Goal: Task Accomplishment & Management: Use online tool/utility

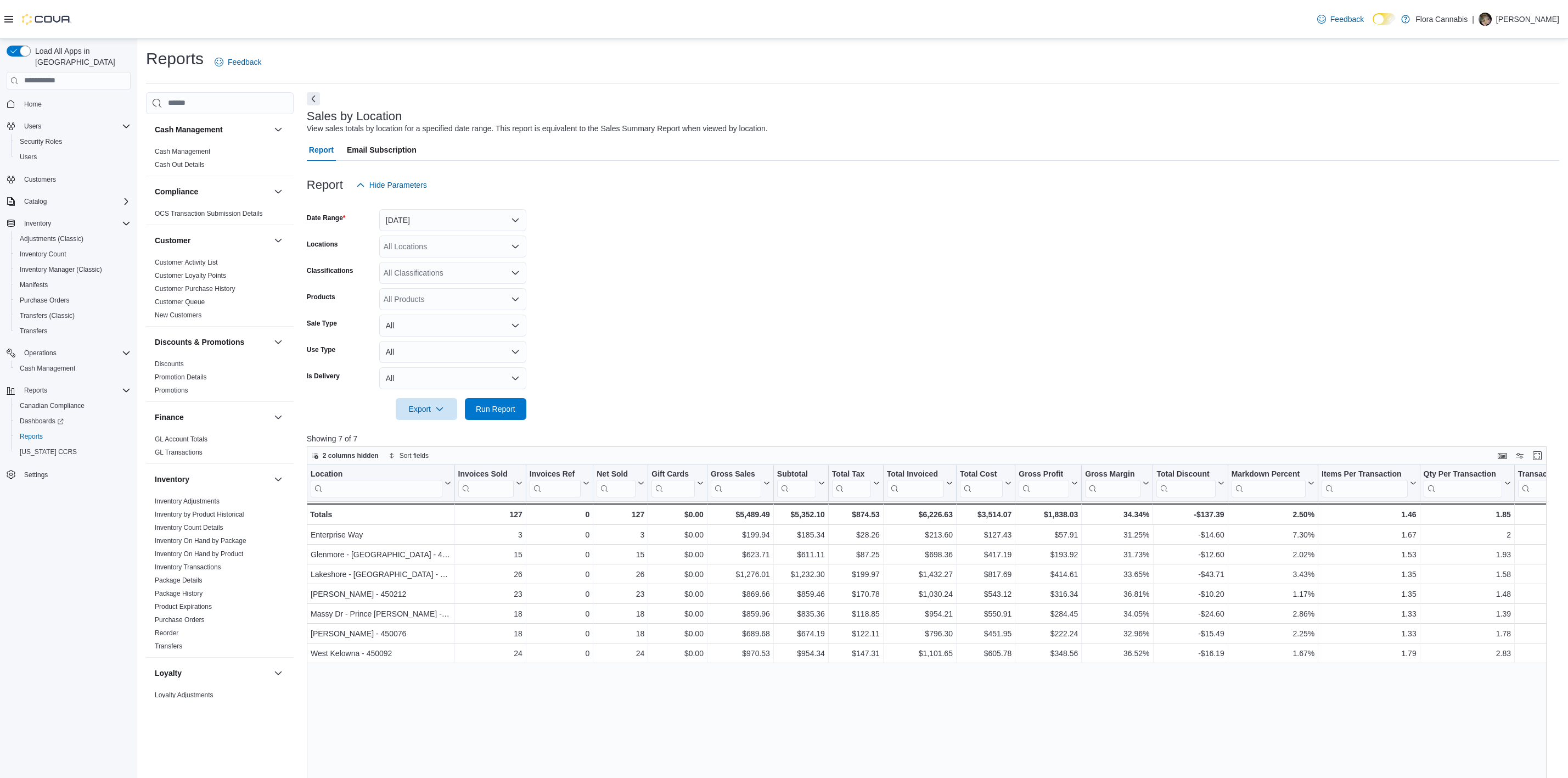
scroll to position [24, 0]
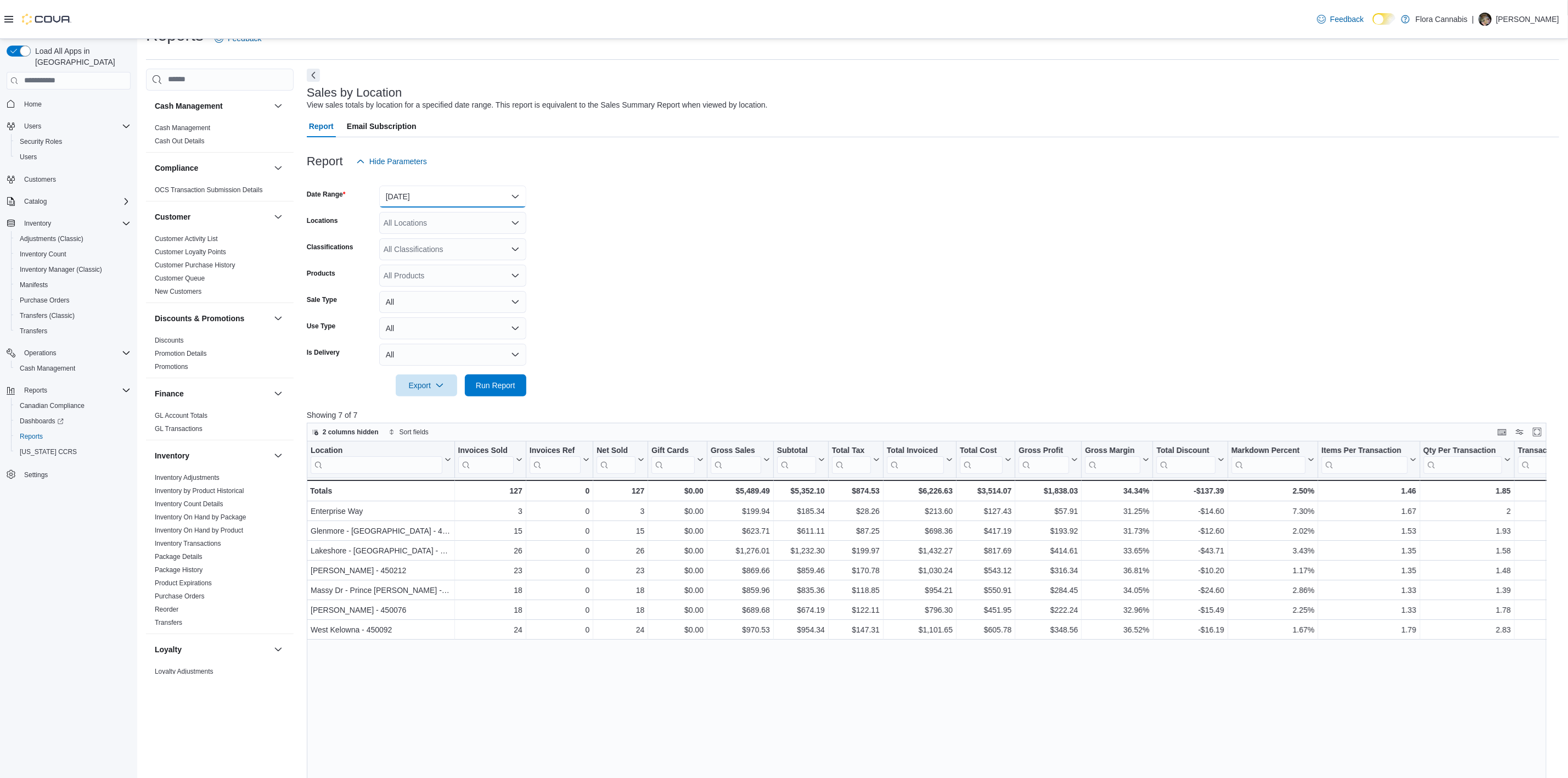
click at [437, 196] on button "[DATE]" at bounding box center [452, 196] width 147 height 22
click at [422, 197] on button "[DATE]" at bounding box center [452, 196] width 147 height 22
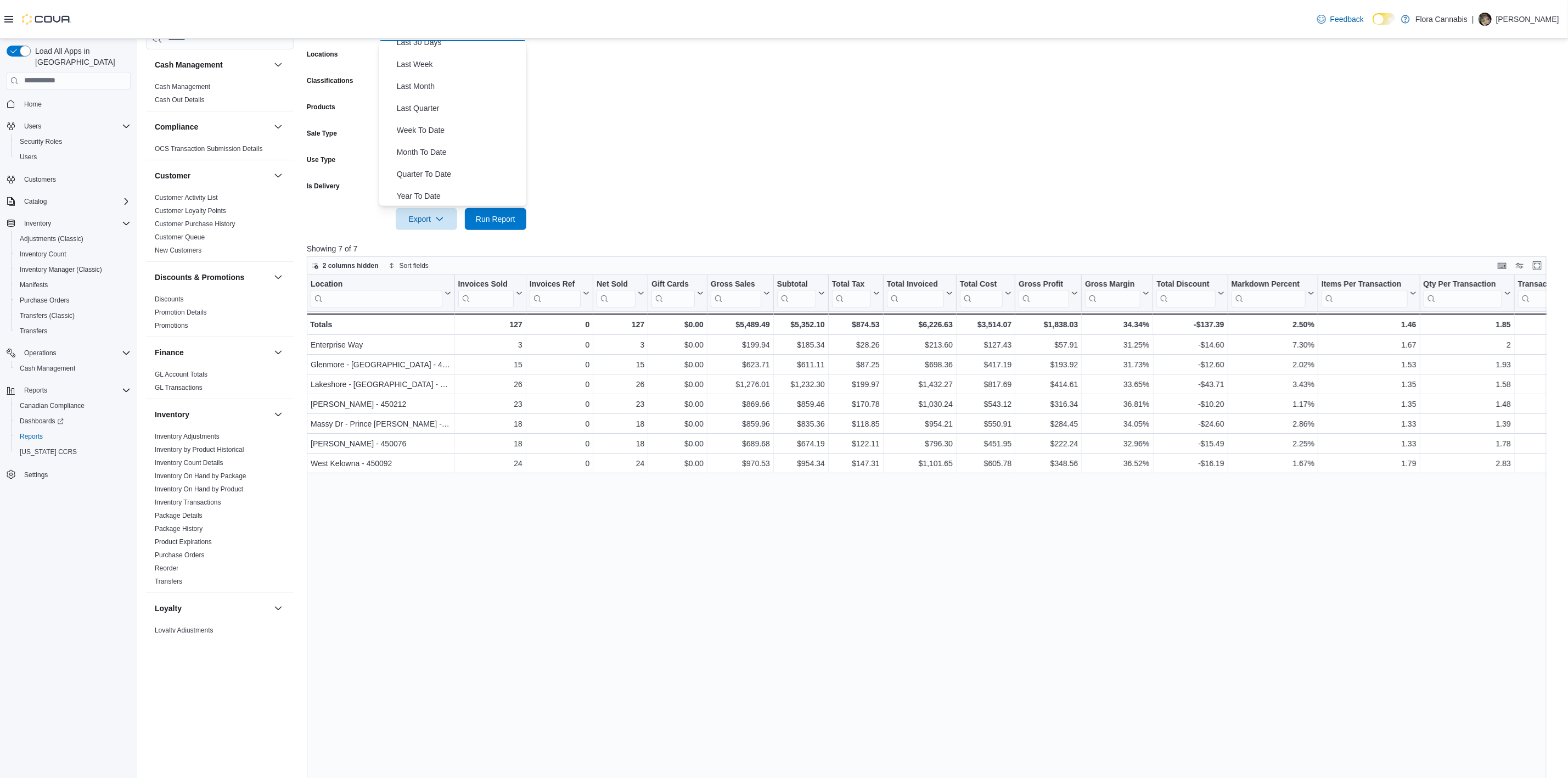
scroll to position [0, 0]
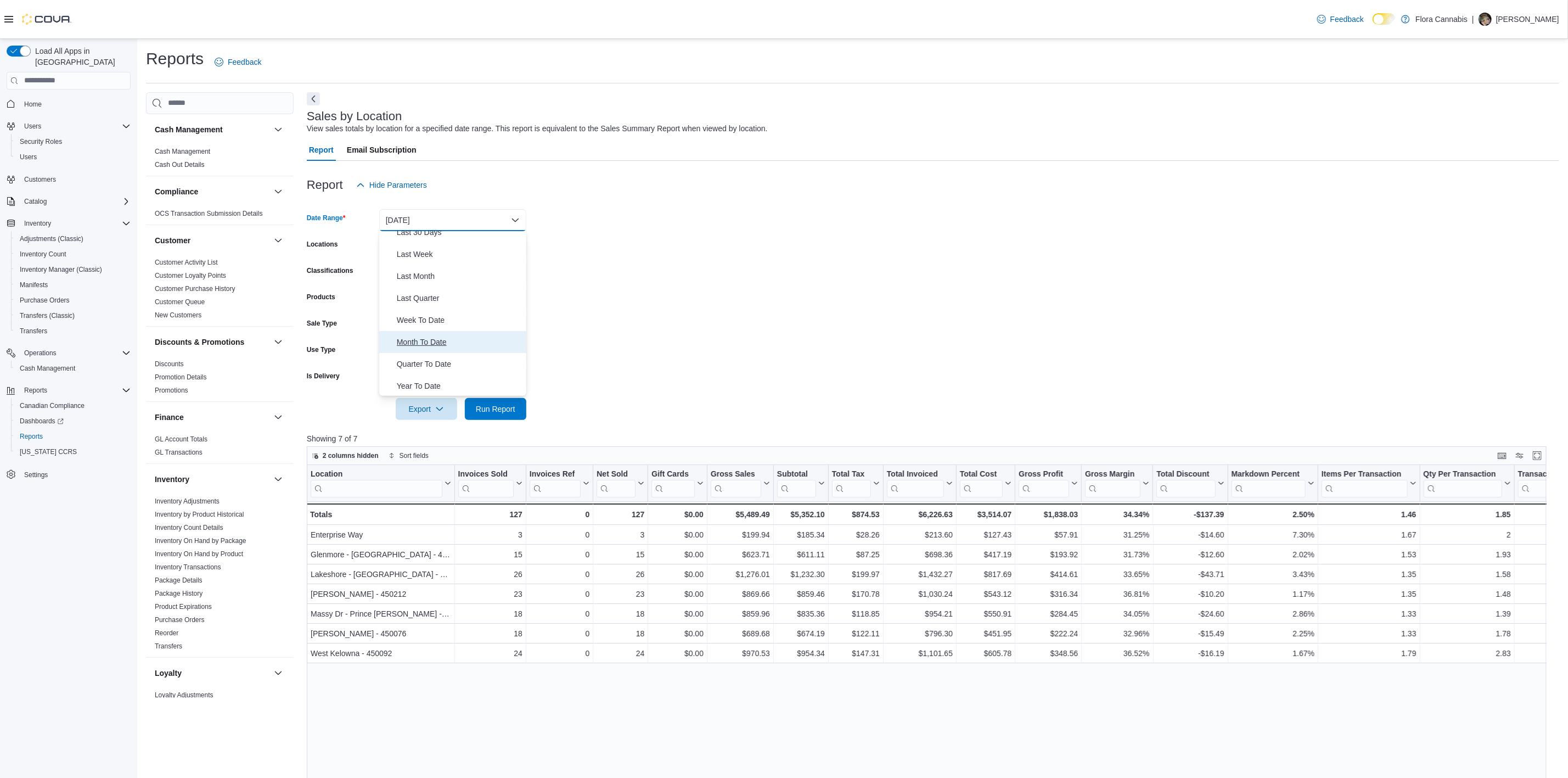
click at [435, 343] on span "Month To Date" at bounding box center [459, 341] width 125 height 13
click at [450, 240] on div "All Locations" at bounding box center [452, 247] width 147 height 22
click at [784, 259] on form "Date Range Month To Date Locations All Locations Combo box. Selected. Combo box…" at bounding box center [932, 308] width 1252 height 224
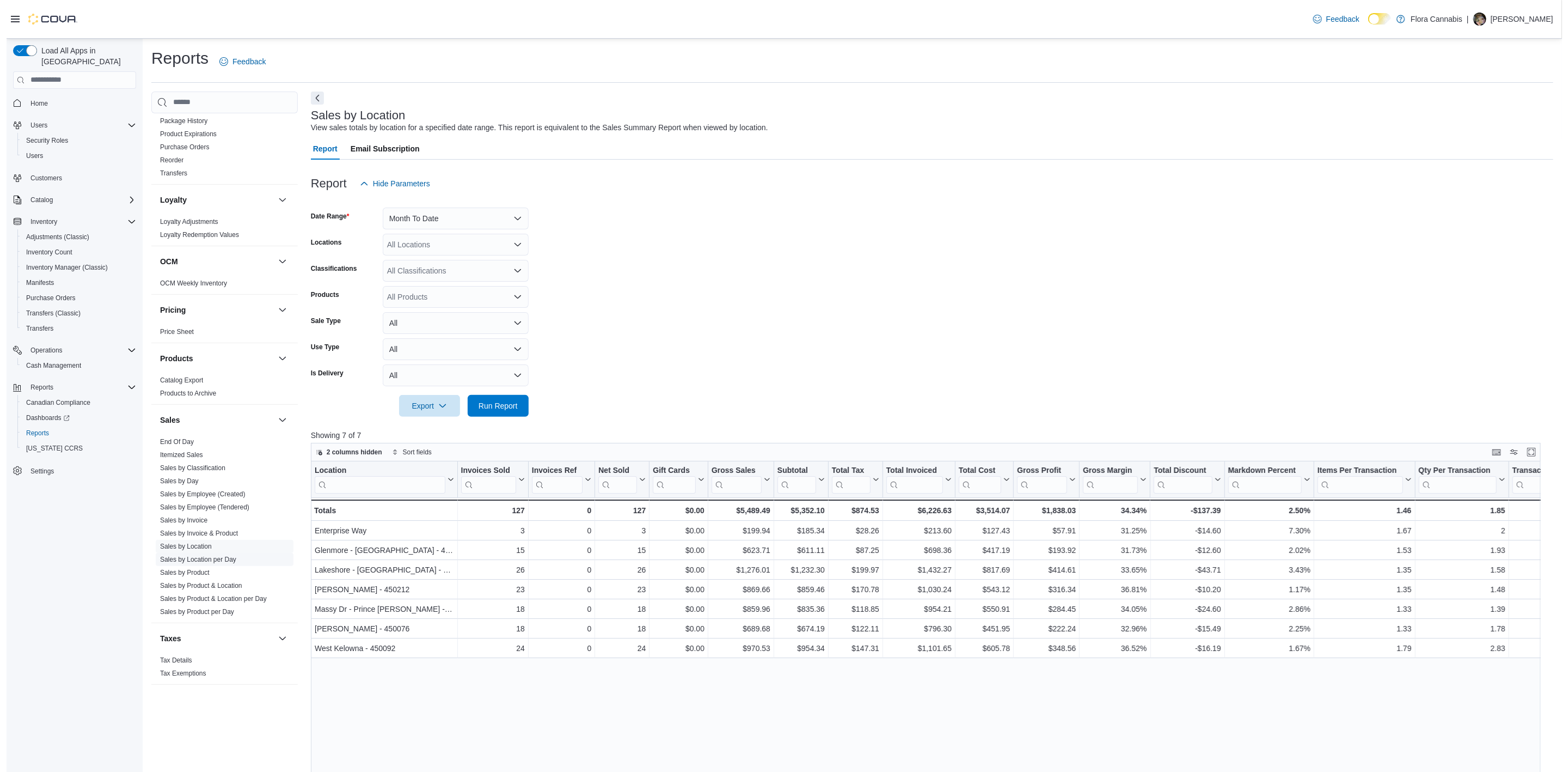
scroll to position [473, 0]
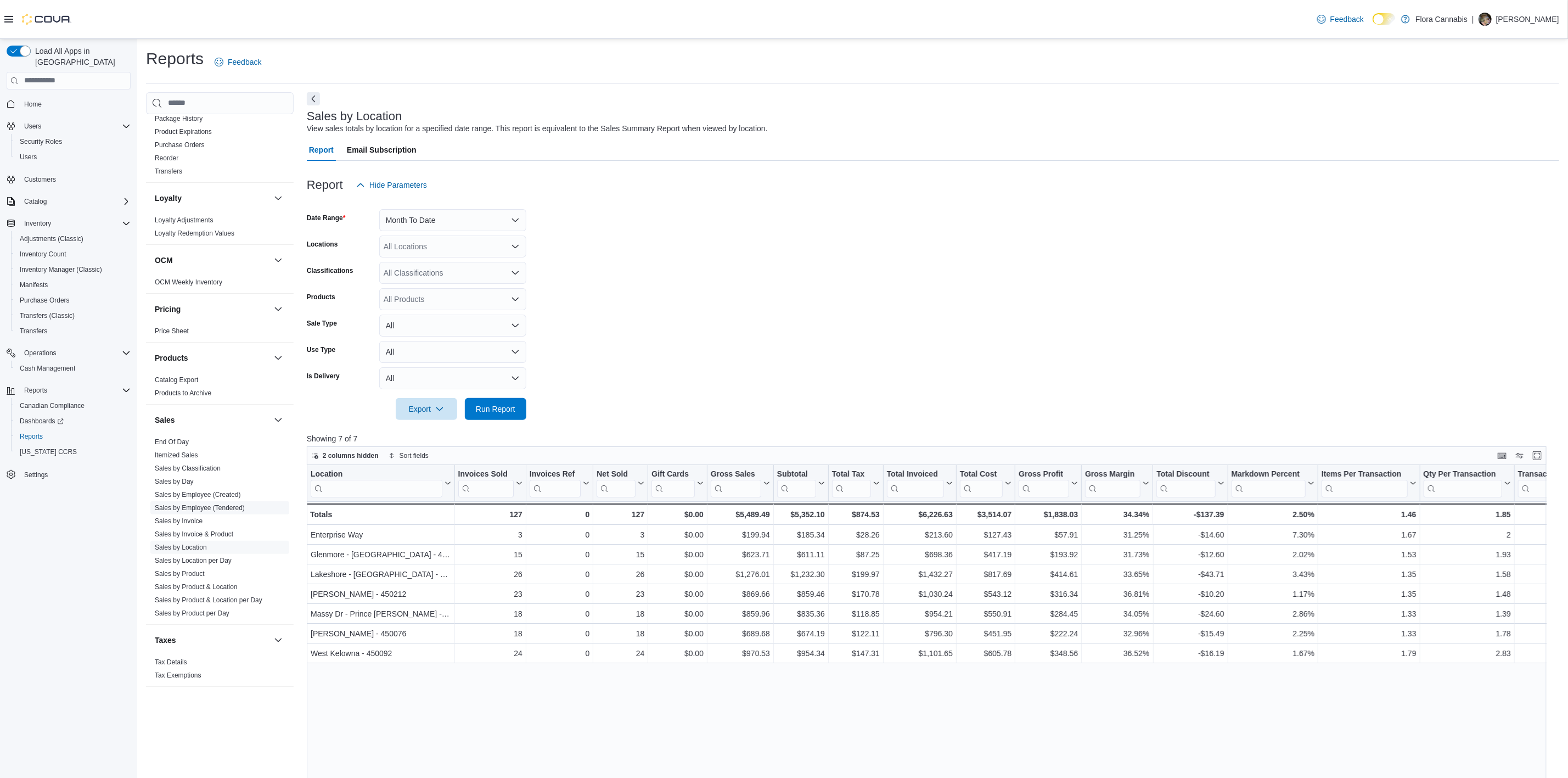
click at [215, 505] on link "Sales by Employee (Tendered)" at bounding box center [200, 507] width 90 height 7
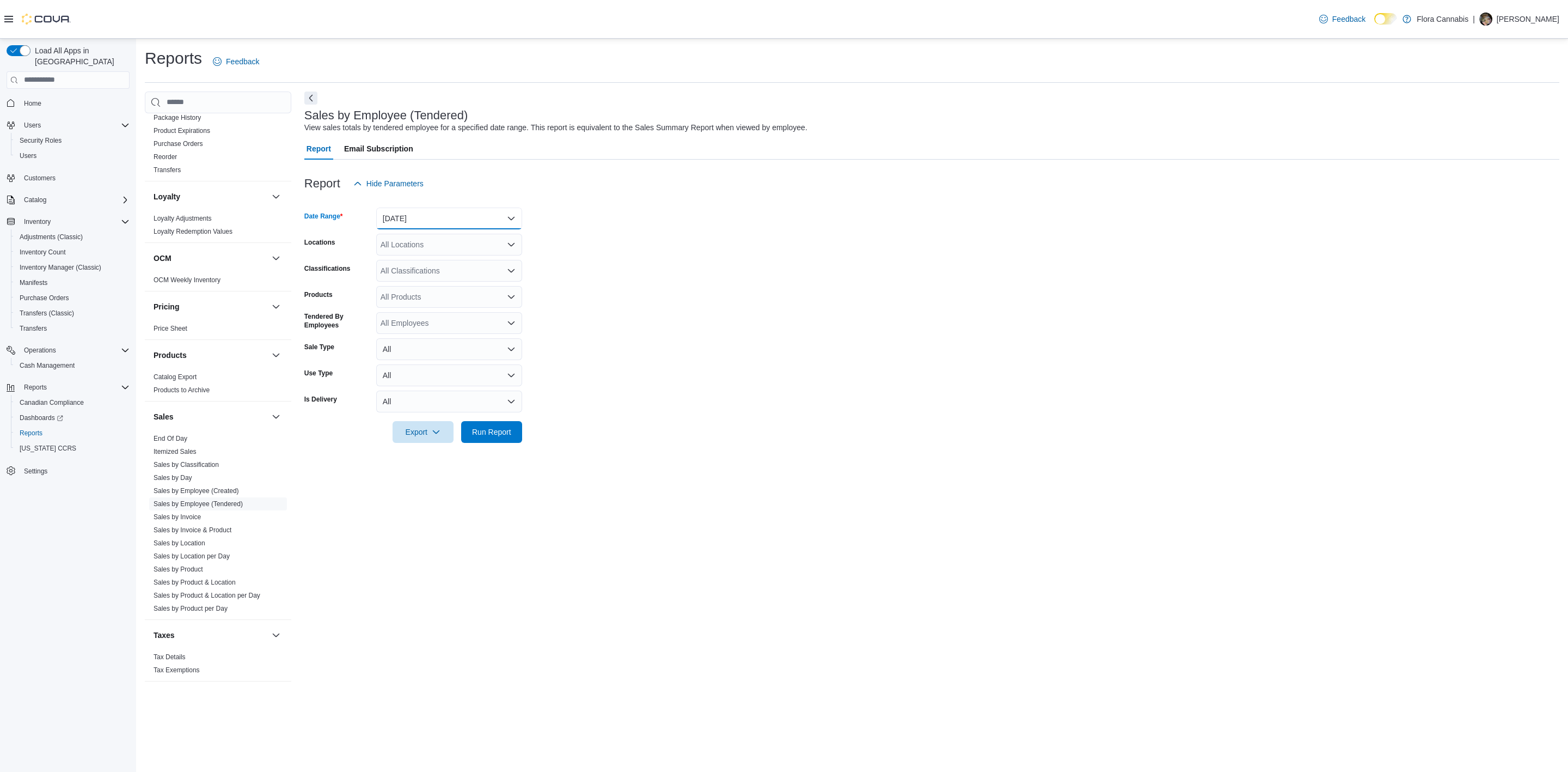
click at [464, 214] on button "[DATE]" at bounding box center [449, 218] width 146 height 22
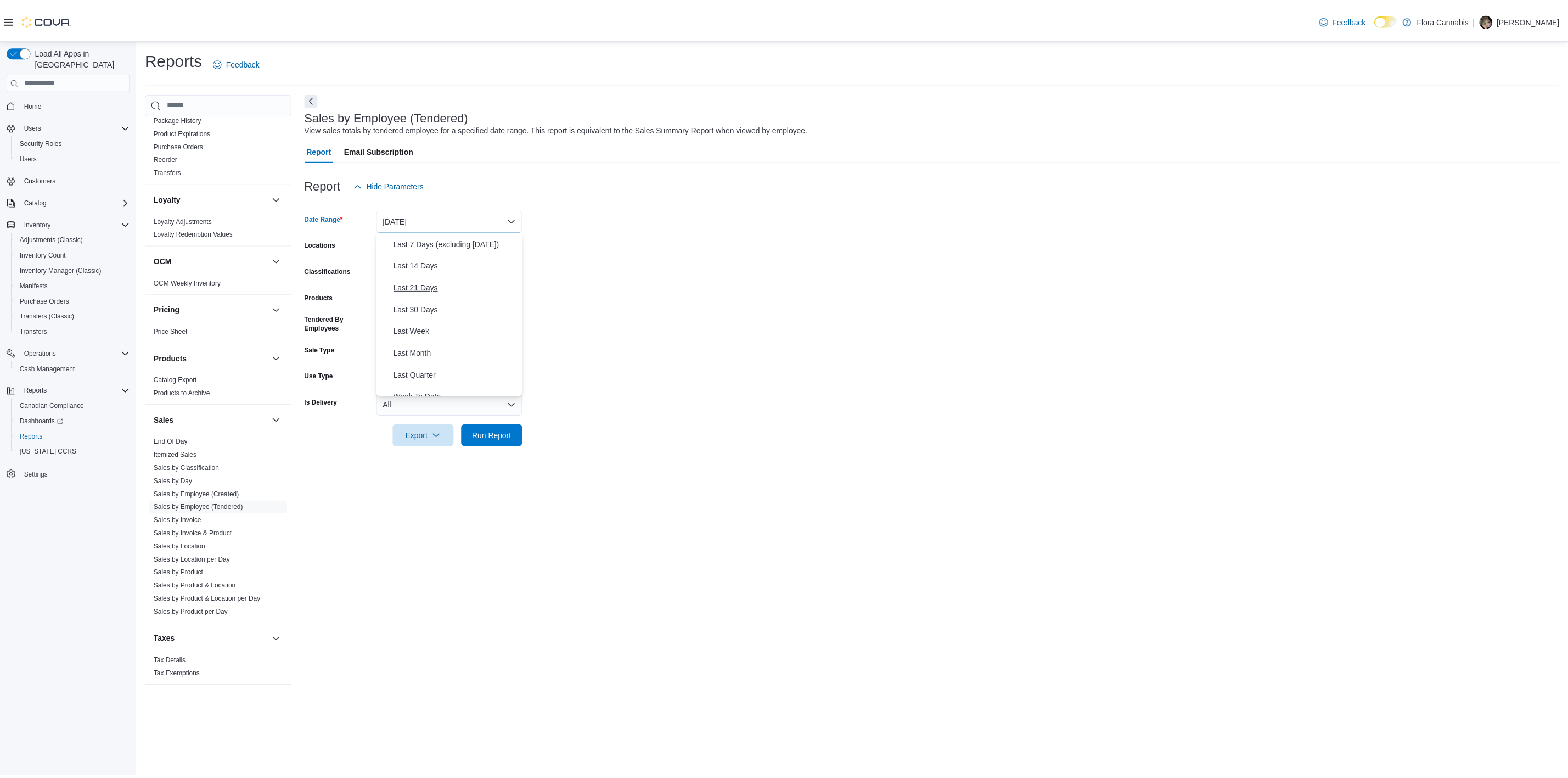
scroll to position [163, 0]
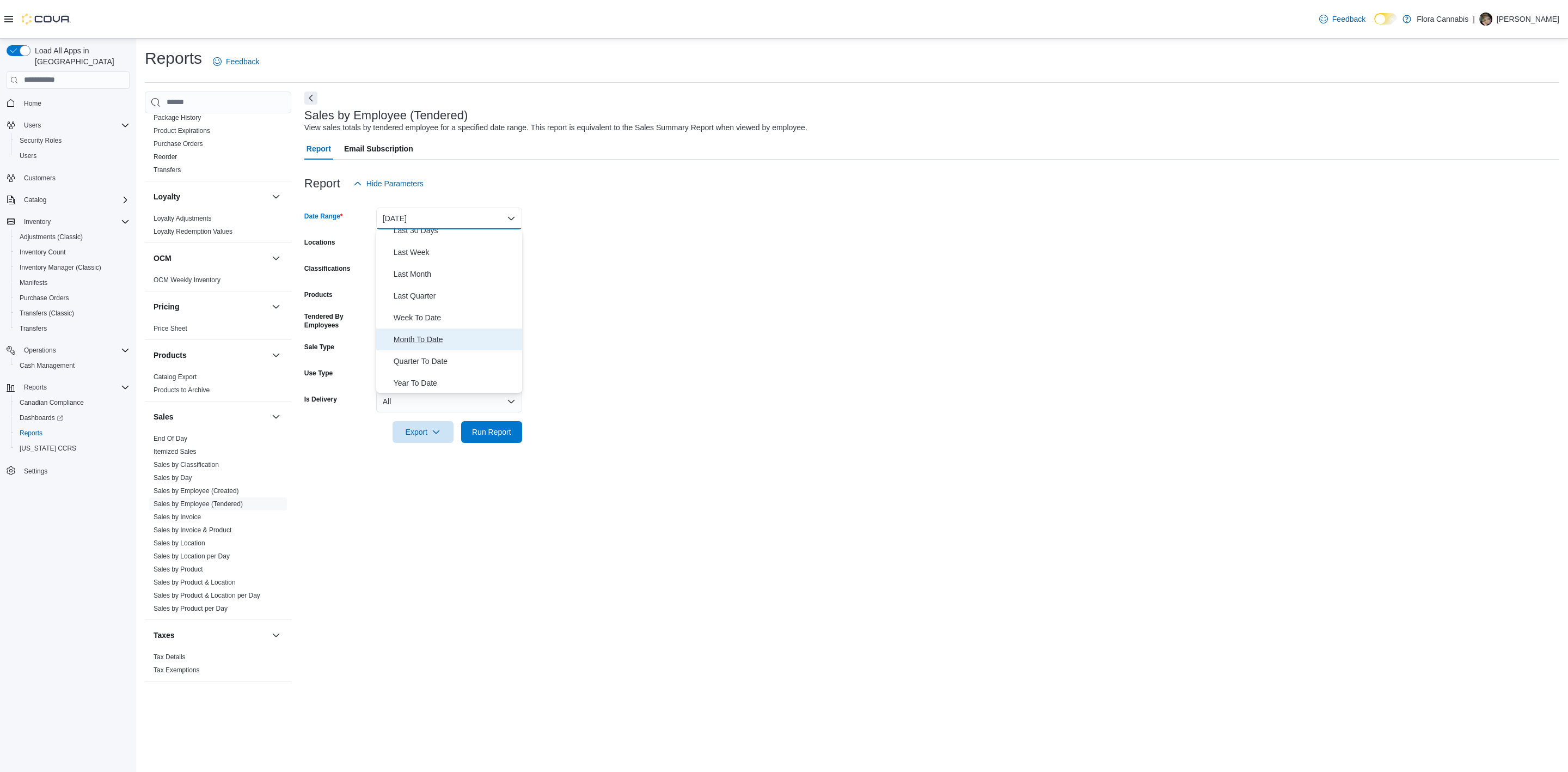
click at [450, 343] on span "Month To Date" at bounding box center [455, 339] width 124 height 13
click at [425, 249] on div "All Locations" at bounding box center [449, 245] width 146 height 22
click at [448, 323] on span "Lakeshore - [GEOGRAPHIC_DATA] - 450372" at bounding box center [476, 326] width 154 height 11
drag, startPoint x: 564, startPoint y: 459, endPoint x: 557, endPoint y: 451, distance: 10.6
click at [563, 459] on div "Sales by Employee (Tendered) View sales totals by tendered employee for a speci…" at bounding box center [931, 391] width 1255 height 601
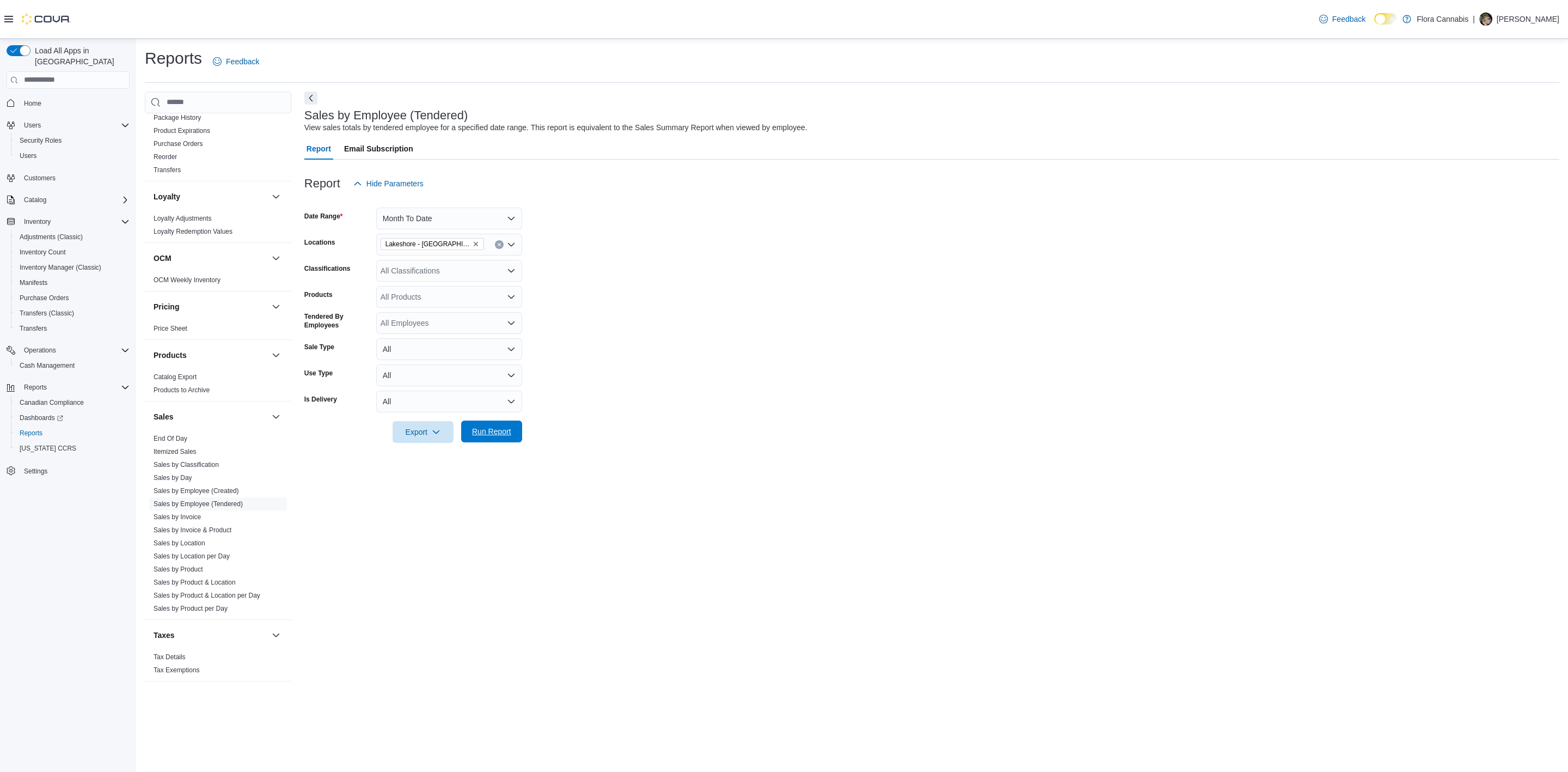
click at [501, 432] on span "Run Report" at bounding box center [491, 432] width 39 height 11
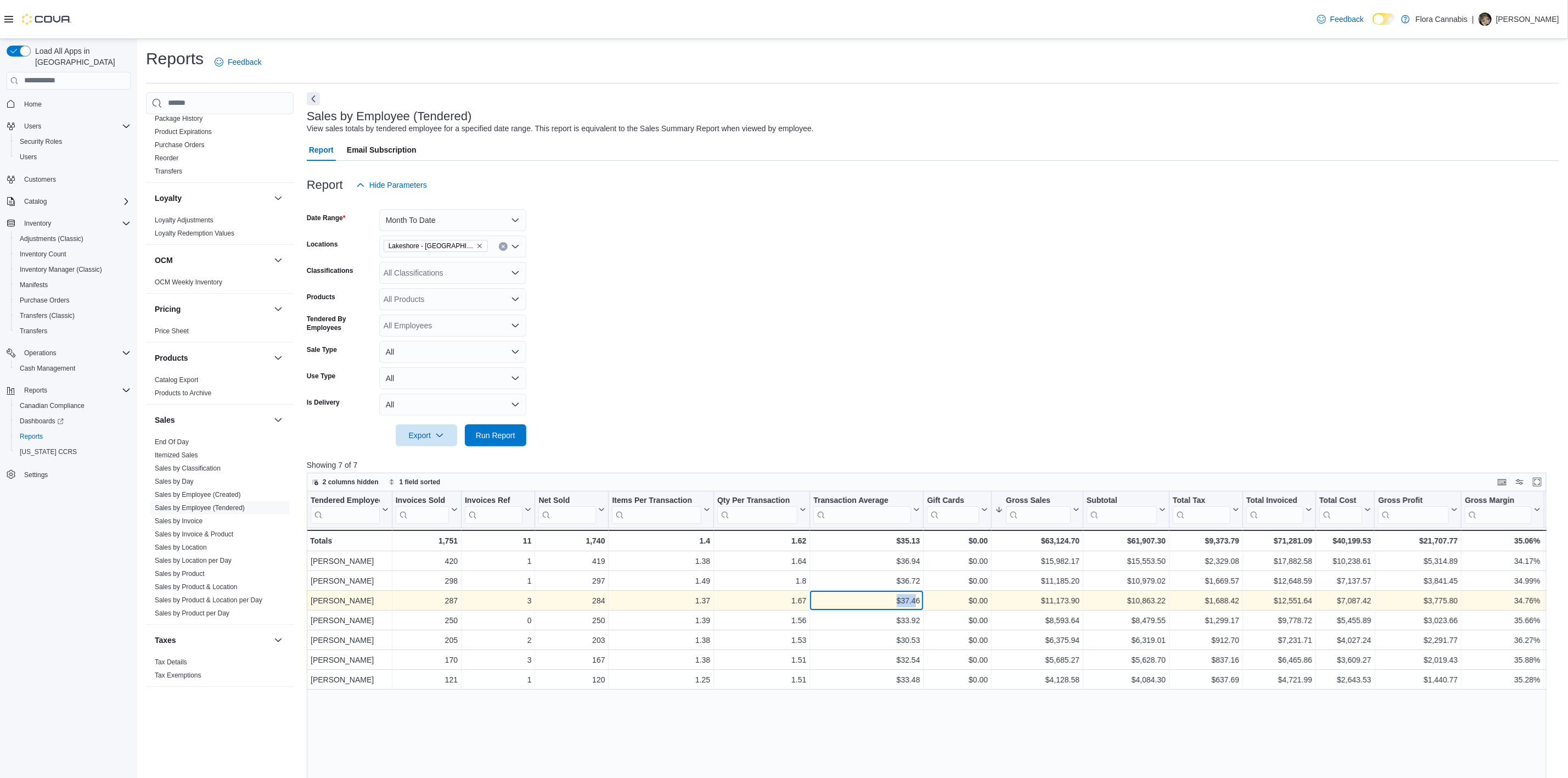
drag, startPoint x: 888, startPoint y: 596, endPoint x: 914, endPoint y: 601, distance: 26.5
click at [914, 601] on div "$37.46" at bounding box center [866, 600] width 106 height 13
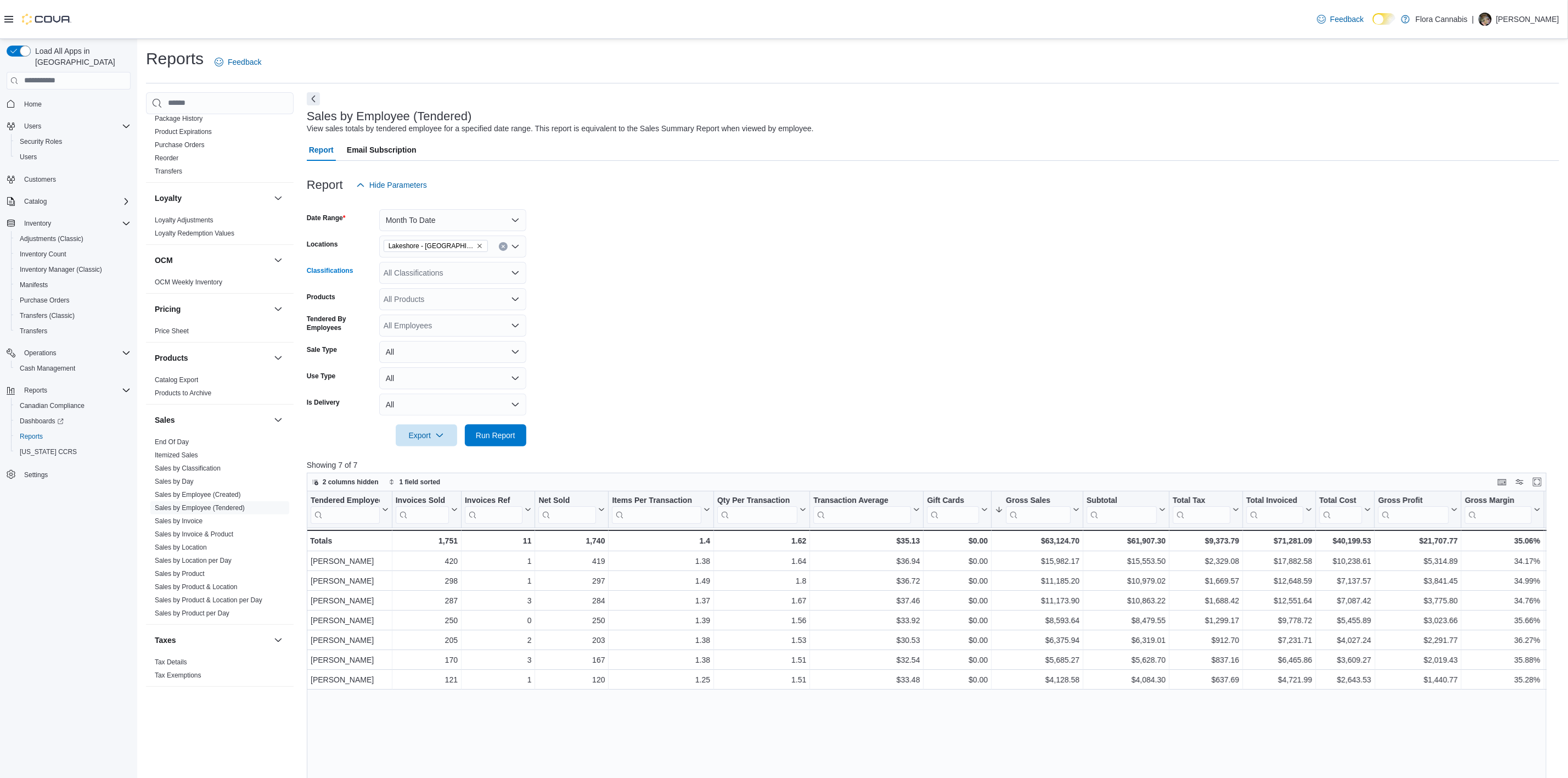
click at [463, 273] on div "All Classifications" at bounding box center [452, 272] width 147 height 22
type input "***"
click at [452, 287] on div "Oil" at bounding box center [453, 292] width 134 height 11
type input "***"
click at [696, 357] on form "Date Range Month To Date Locations [GEOGRAPHIC_DATA] - [GEOGRAPHIC_DATA] - 4503…" at bounding box center [932, 321] width 1252 height 250
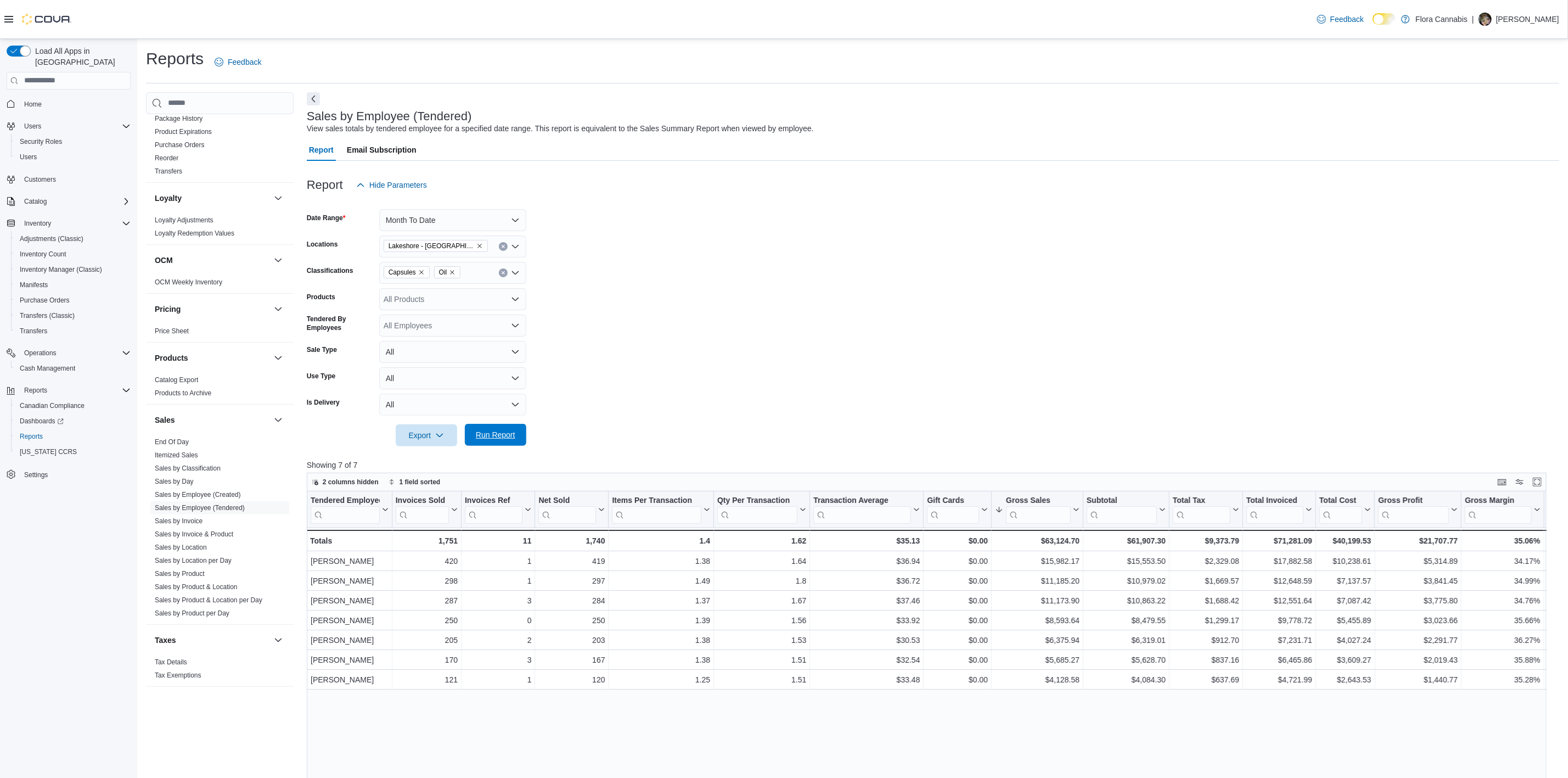
click at [510, 439] on span "Run Report" at bounding box center [495, 435] width 39 height 11
click at [420, 272] on icon "Remove Capsules from selection in this group" at bounding box center [421, 272] width 5 height 5
click at [402, 272] on icon "Remove Oil from selection in this group" at bounding box center [401, 272] width 6 height 6
click at [516, 248] on icon "Open list of options" at bounding box center [515, 247] width 6 height 4
click at [506, 248] on button "Clear input" at bounding box center [504, 247] width 9 height 9
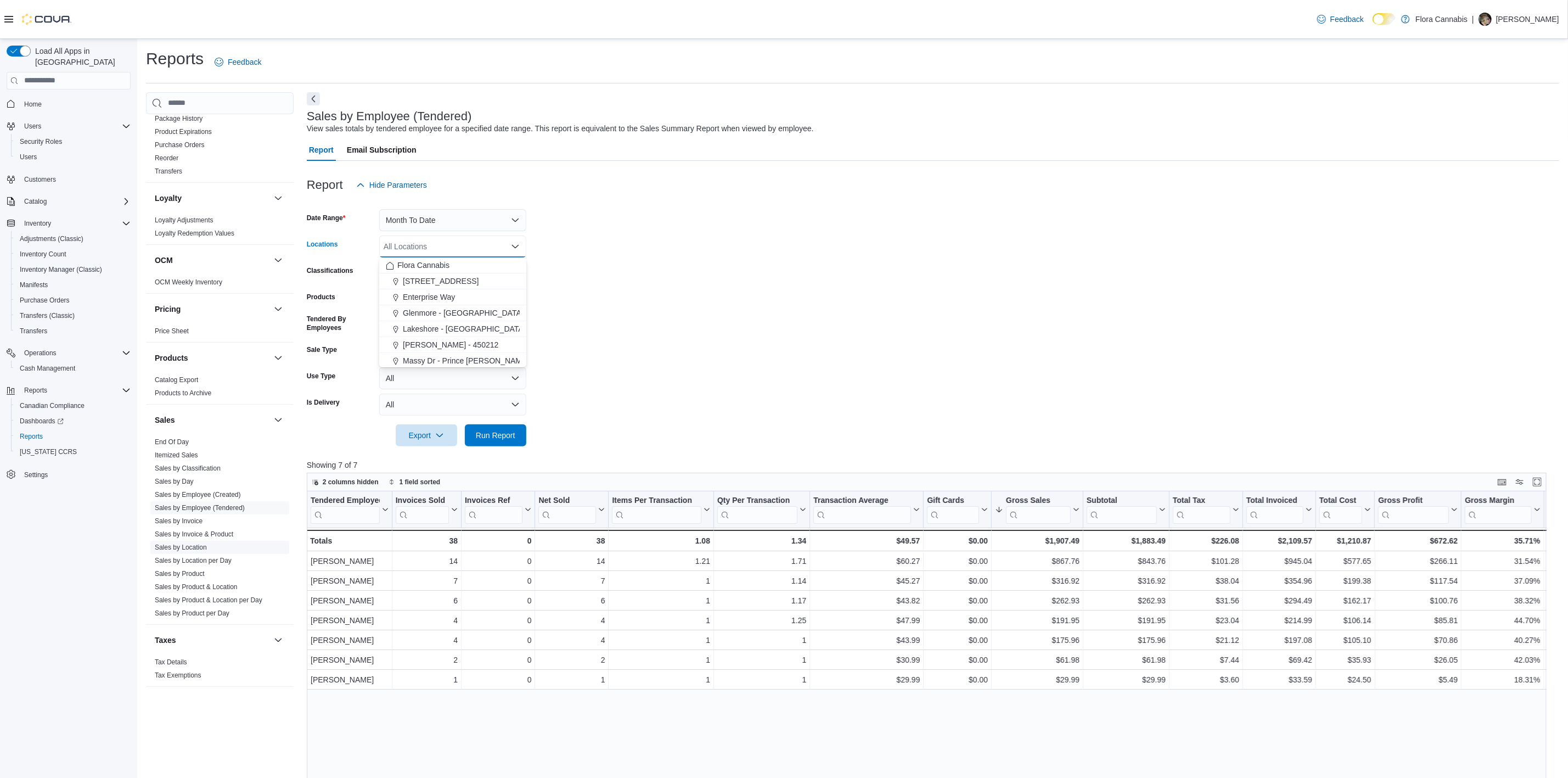
click at [193, 547] on link "Sales by Location" at bounding box center [181, 547] width 52 height 7
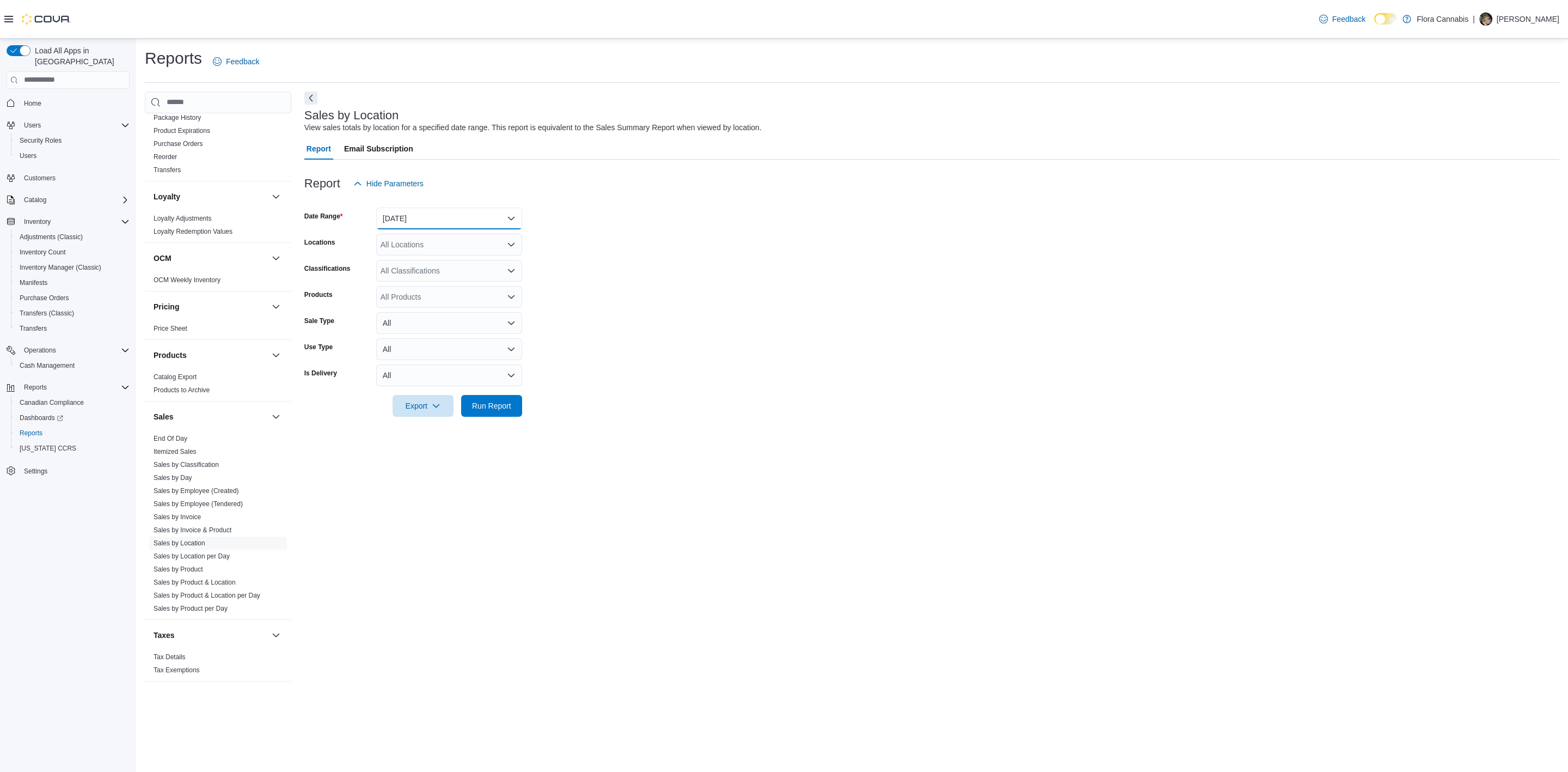
click at [431, 224] on button "[DATE]" at bounding box center [449, 218] width 146 height 22
click at [409, 263] on span "[DATE]" at bounding box center [455, 262] width 124 height 13
drag, startPoint x: 836, startPoint y: 334, endPoint x: 814, endPoint y: 334, distance: 22.0
click at [835, 334] on form "Date Range [DATE] Locations All Locations Classifications All Classifications P…" at bounding box center [931, 306] width 1255 height 222
click at [494, 409] on span "Run Report" at bounding box center [491, 405] width 39 height 11
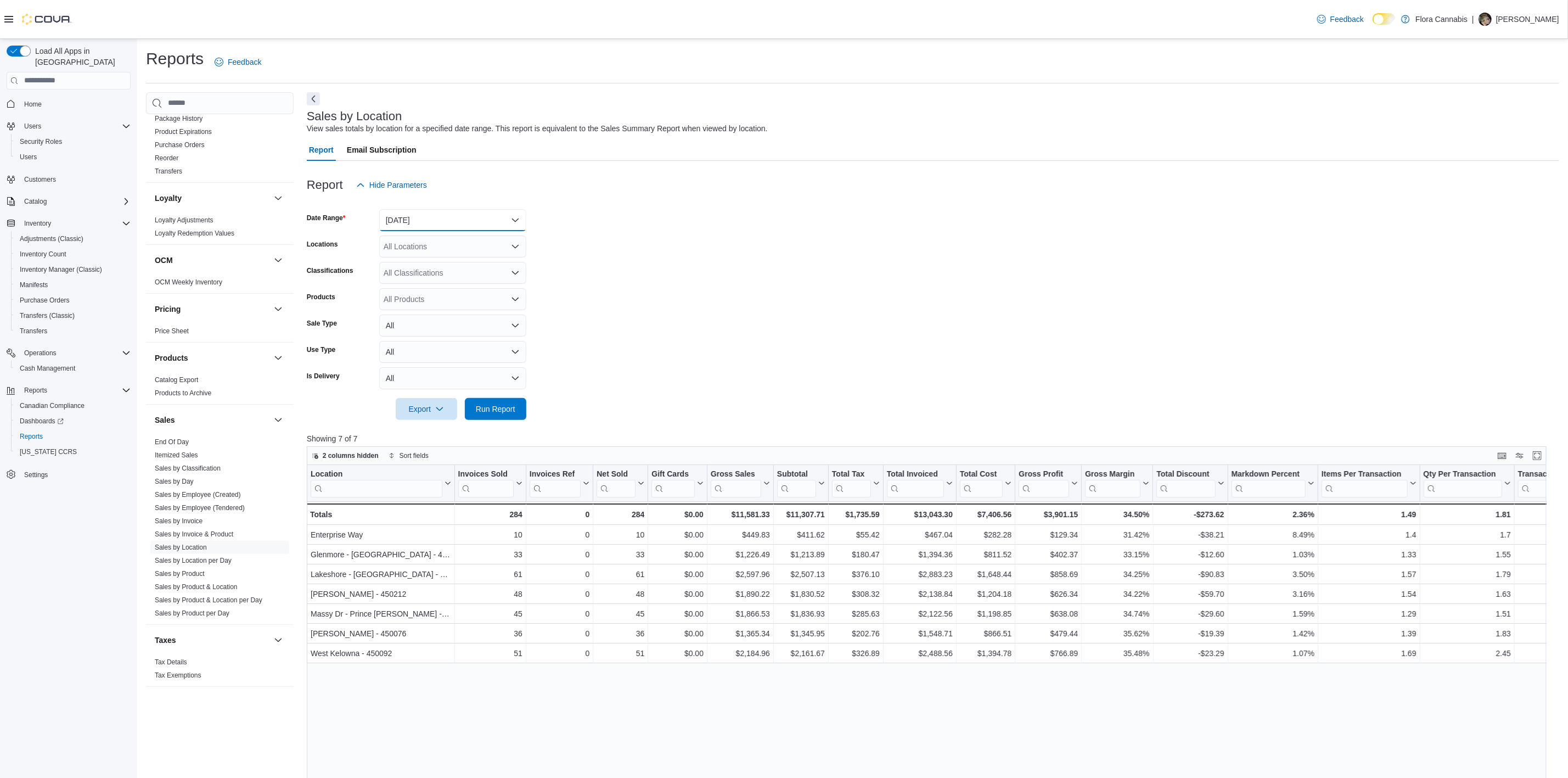
click at [396, 215] on button "[DATE]" at bounding box center [452, 220] width 147 height 22
click at [417, 283] on span "[DATE]" at bounding box center [459, 285] width 125 height 13
click at [505, 417] on span "Run Report" at bounding box center [495, 408] width 49 height 22
click at [473, 206] on div at bounding box center [932, 203] width 1252 height 13
click at [470, 217] on button "[DATE]" at bounding box center [452, 220] width 147 height 22
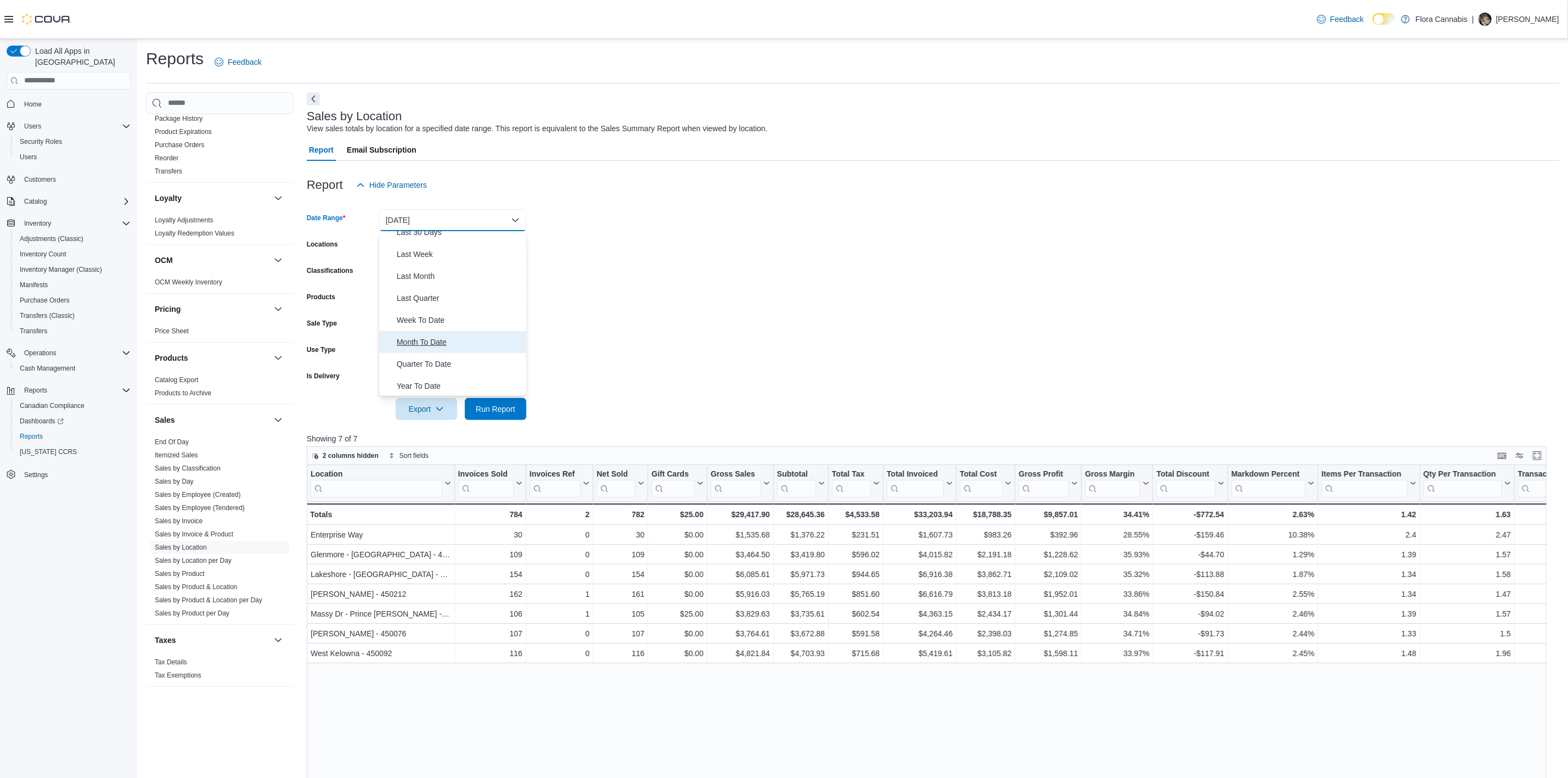
click at [427, 345] on span "Month To Date" at bounding box center [459, 341] width 125 height 13
click at [498, 410] on span "Run Report" at bounding box center [495, 408] width 39 height 11
click at [432, 220] on button "Month To Date" at bounding box center [452, 220] width 147 height 22
click at [404, 269] on span "[DATE]" at bounding box center [459, 264] width 125 height 13
click at [491, 416] on span "Run Report" at bounding box center [495, 408] width 49 height 22
